Goal: Browse casually: Explore the website without a specific task or goal

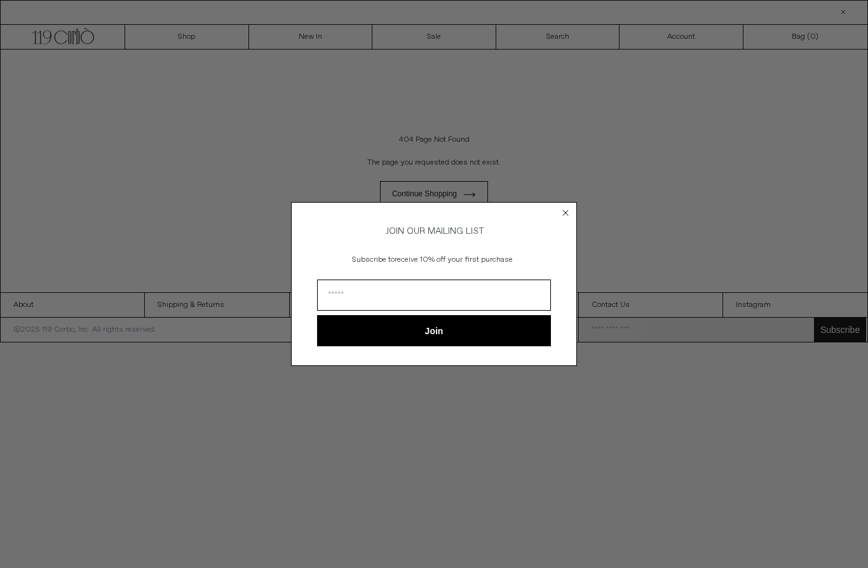
click at [568, 212] on circle "Close dialog" at bounding box center [566, 213] width 12 height 12
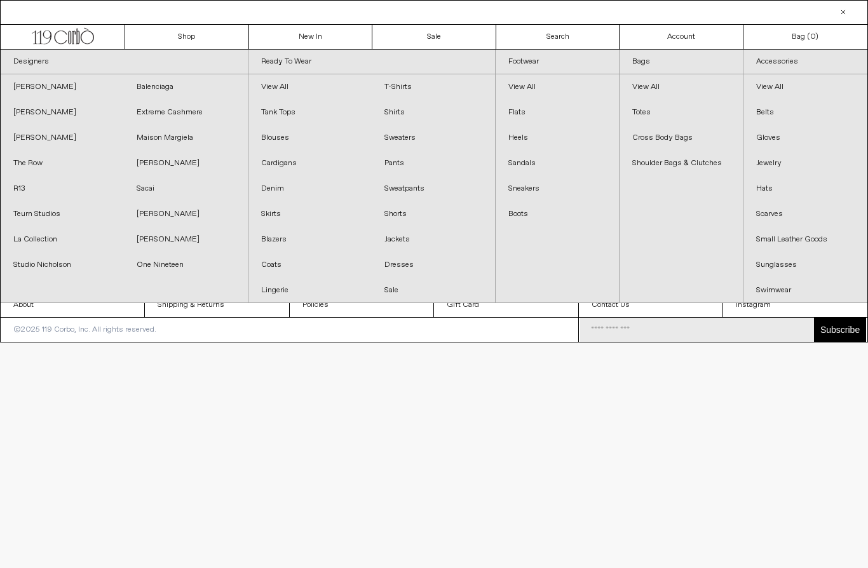
click at [69, 85] on link "[PERSON_NAME]" at bounding box center [62, 86] width 123 height 25
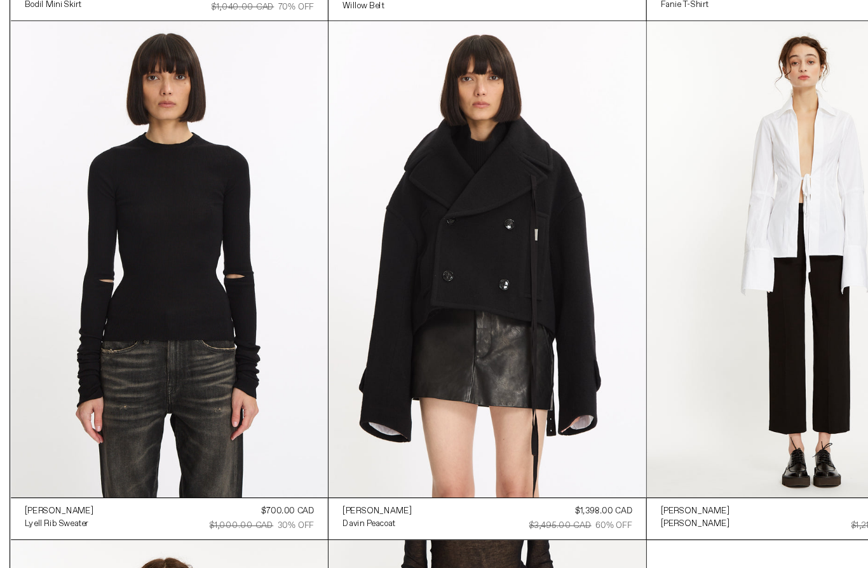
scroll to position [526, 0]
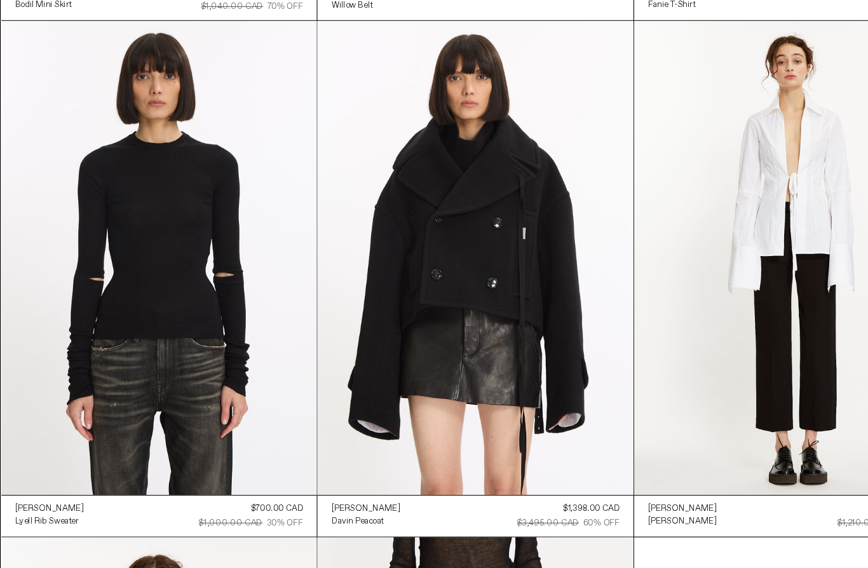
click at [109, 254] on at bounding box center [145, 235] width 289 height 432
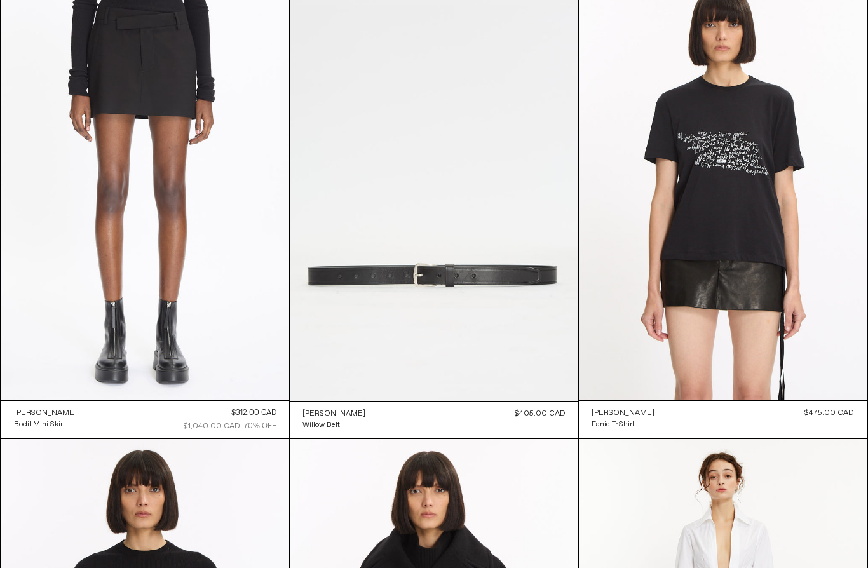
scroll to position [0, 0]
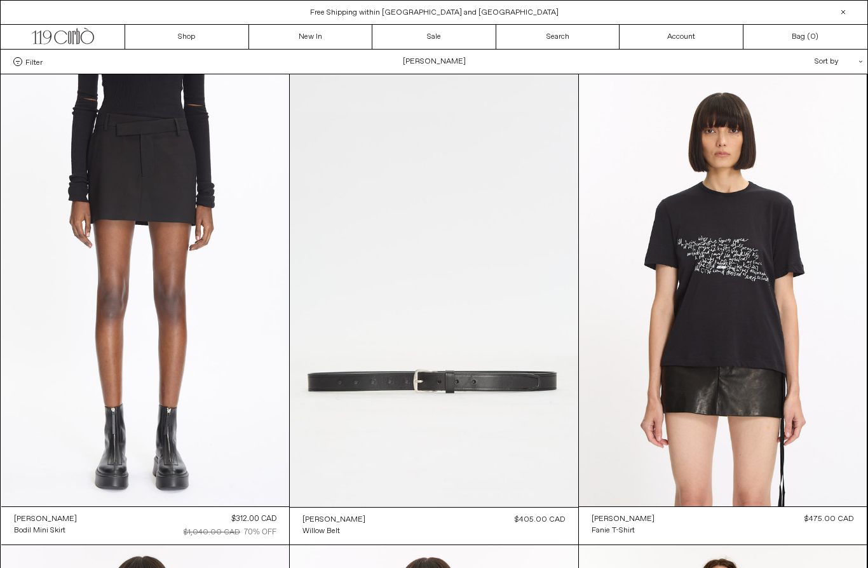
click at [304, 35] on link "New In" at bounding box center [311, 37] width 124 height 24
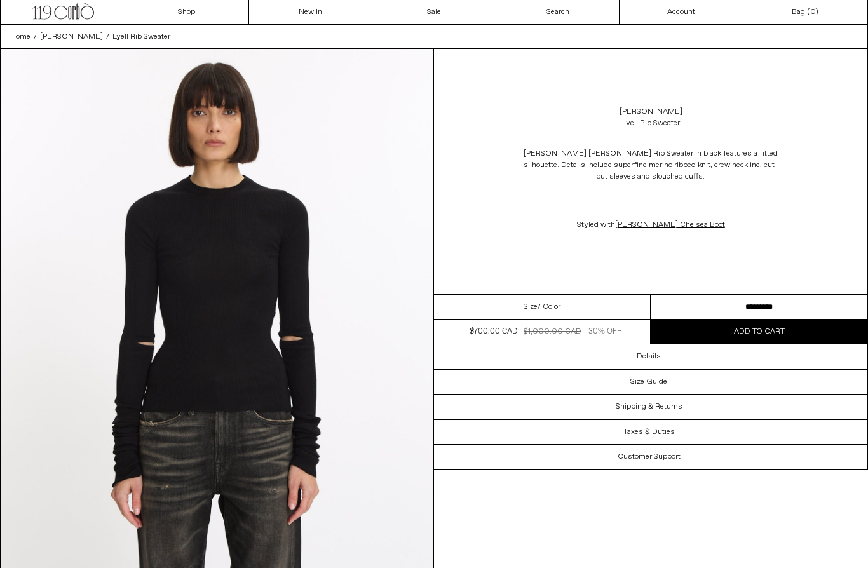
scroll to position [51, 0]
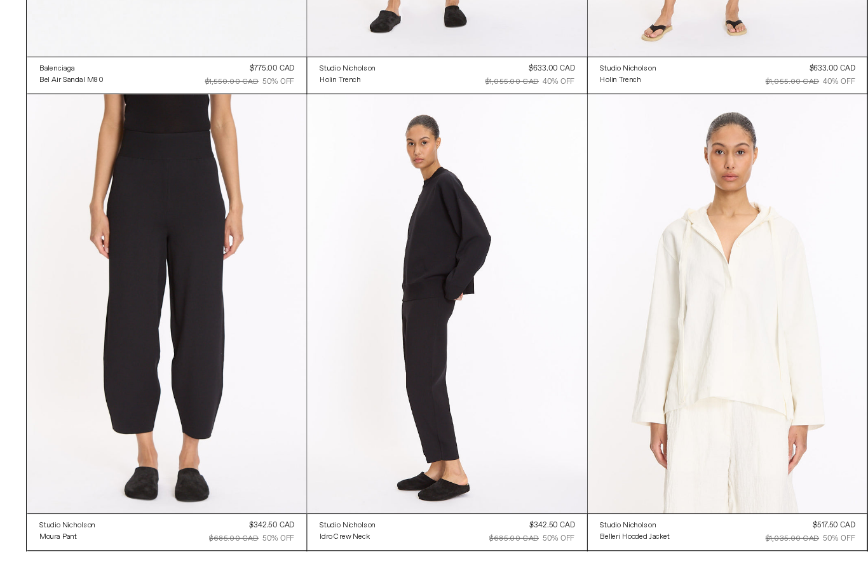
scroll to position [18834, 0]
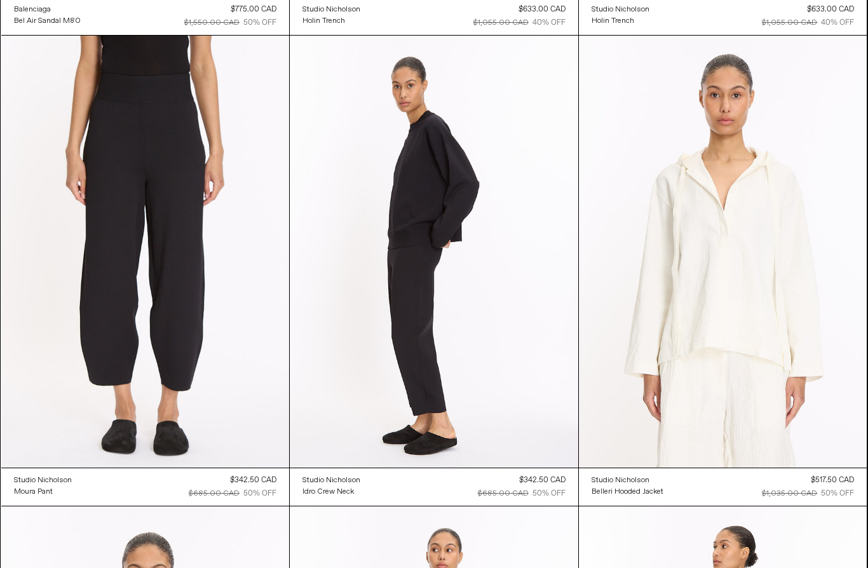
click at [756, 186] on at bounding box center [723, 252] width 289 height 432
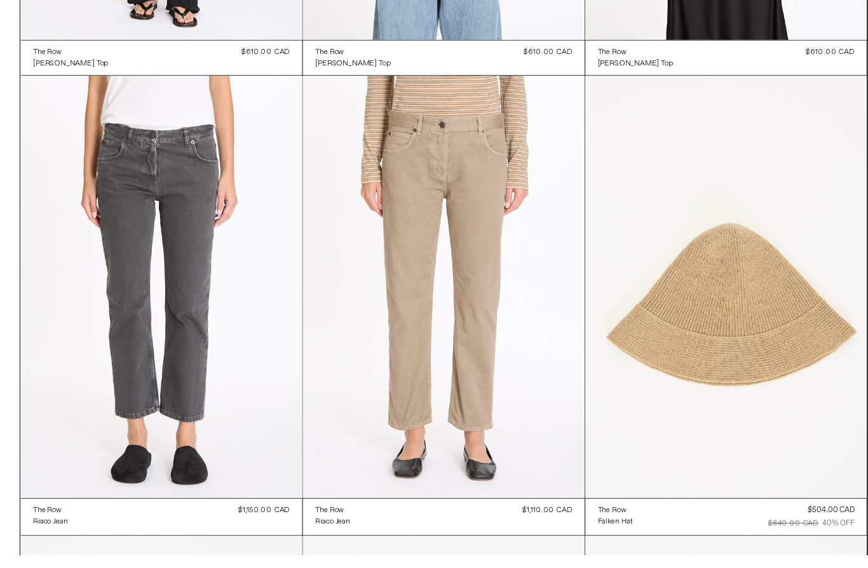
scroll to position [27276, 0]
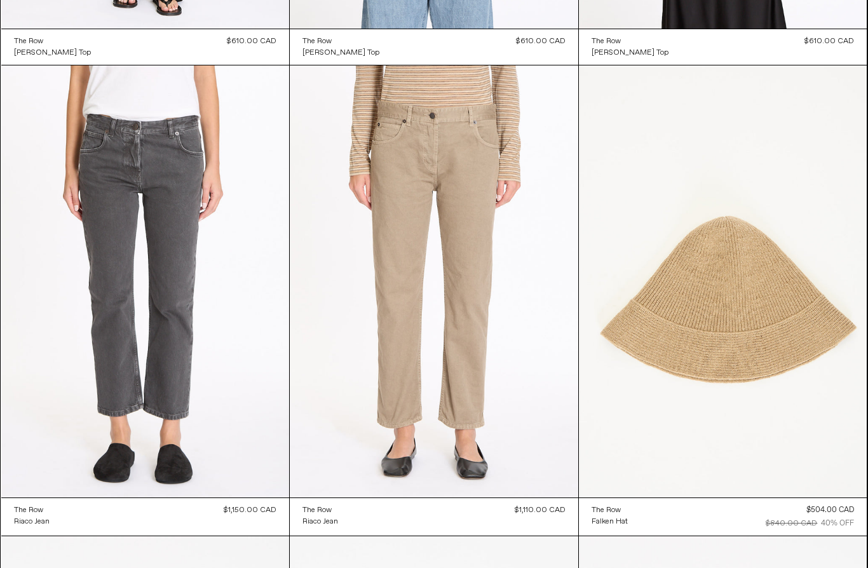
click at [91, 205] on at bounding box center [145, 281] width 289 height 432
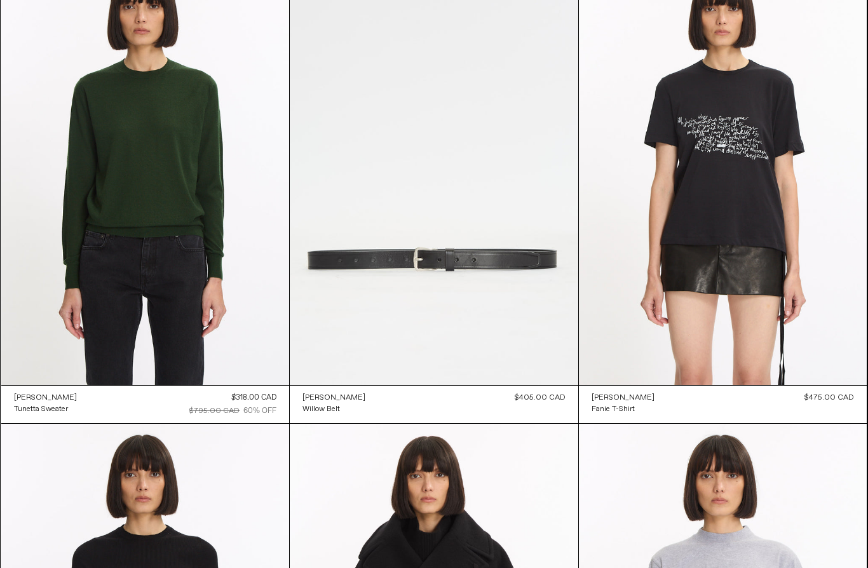
scroll to position [52342, 0]
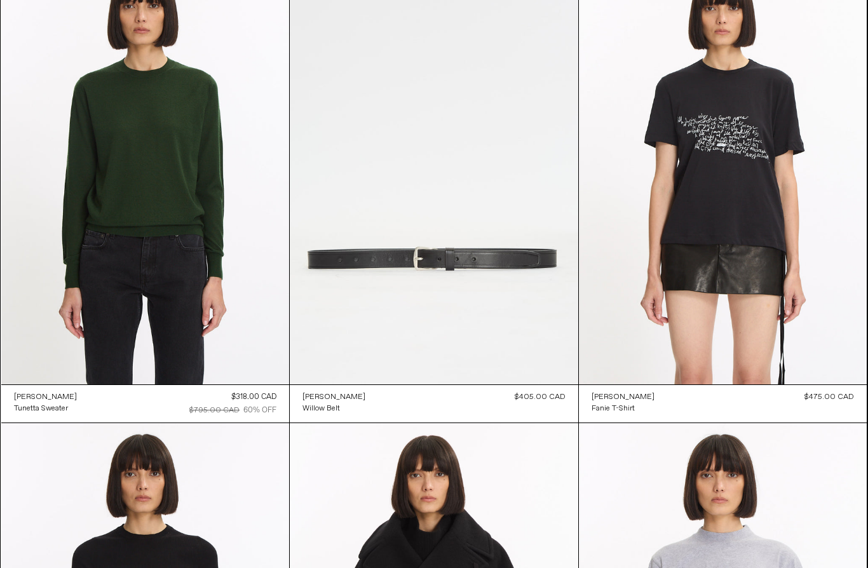
click at [104, 205] on at bounding box center [145, 168] width 289 height 432
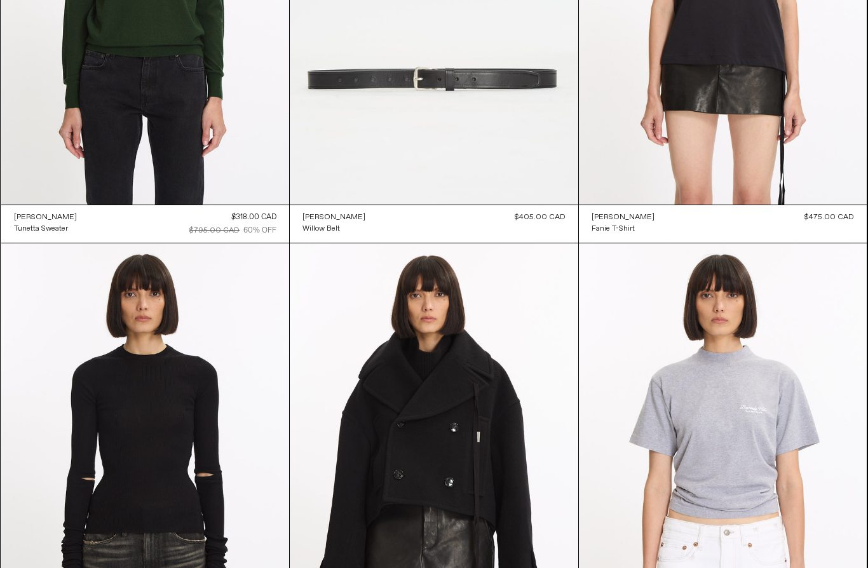
scroll to position [52499, 0]
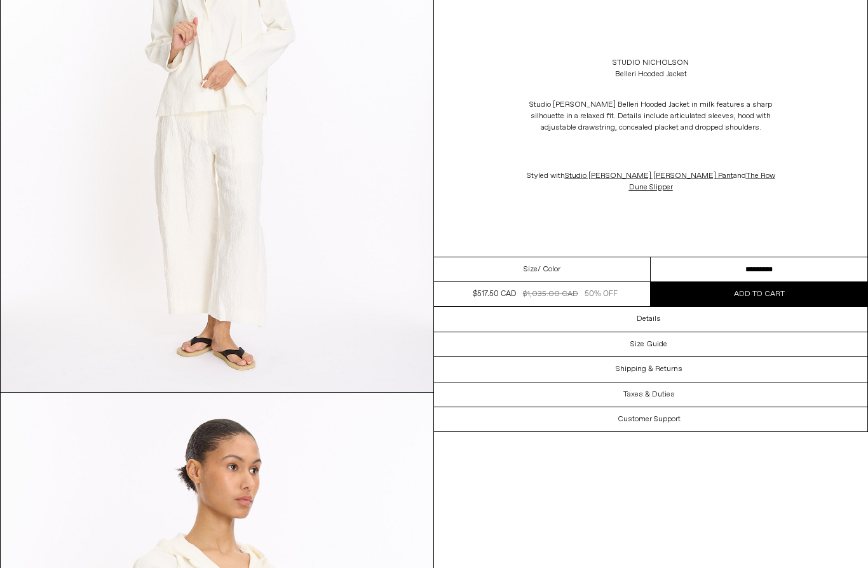
scroll to position [750, 0]
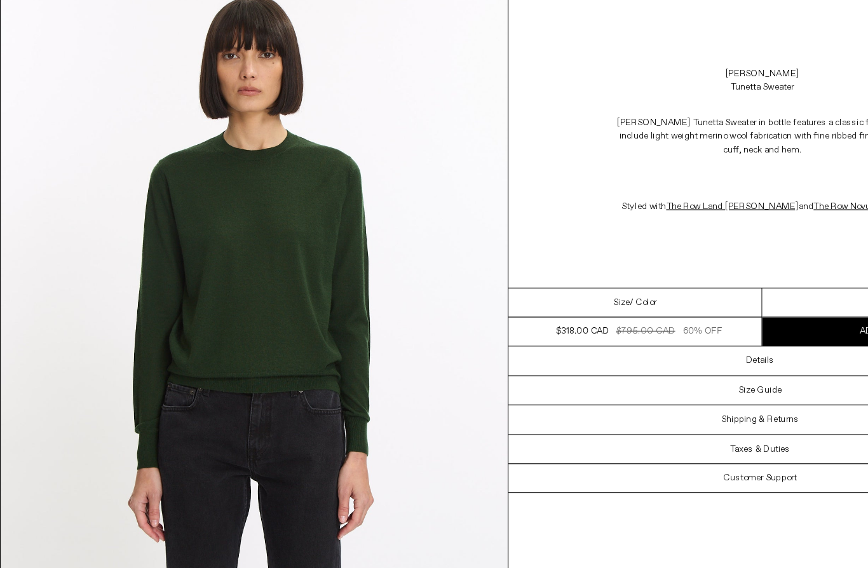
scroll to position [93, 0]
